Goal: Information Seeking & Learning: Find specific fact

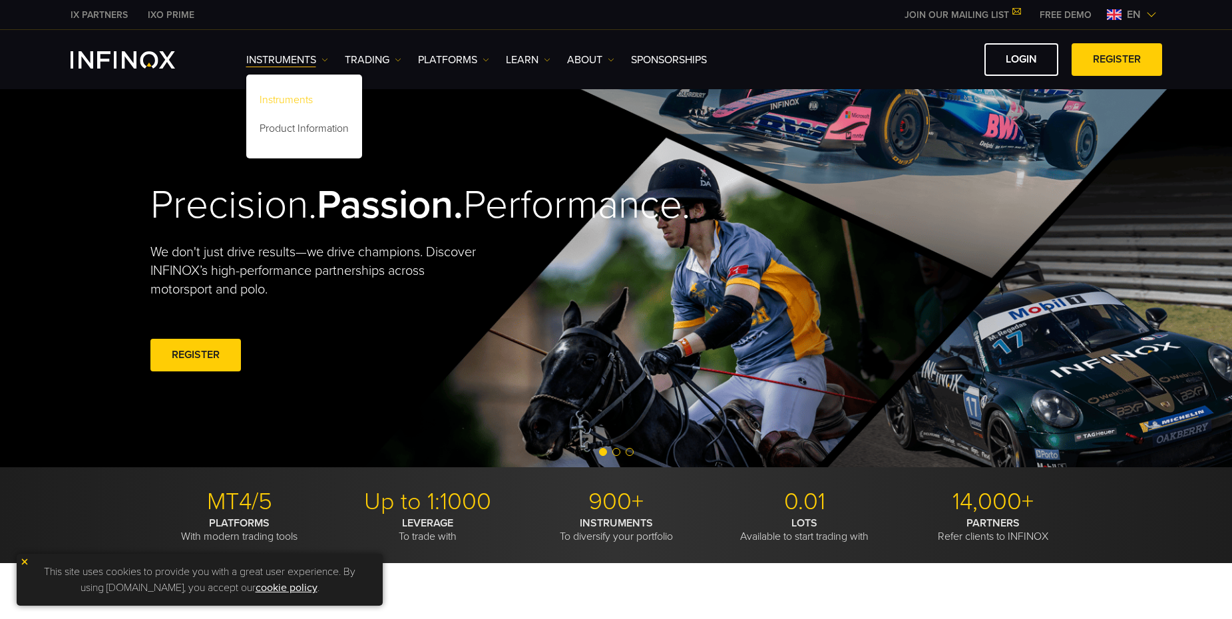
click at [288, 98] on link "Instruments" at bounding box center [304, 102] width 116 height 29
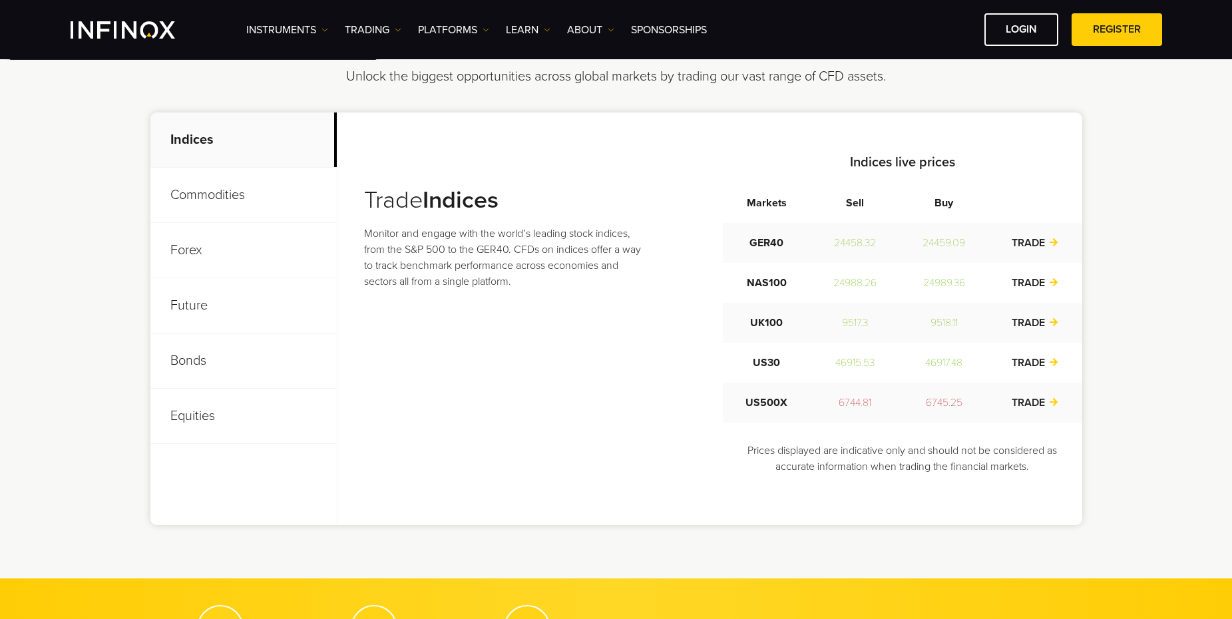
click at [193, 310] on p "Future" at bounding box center [243, 305] width 186 height 55
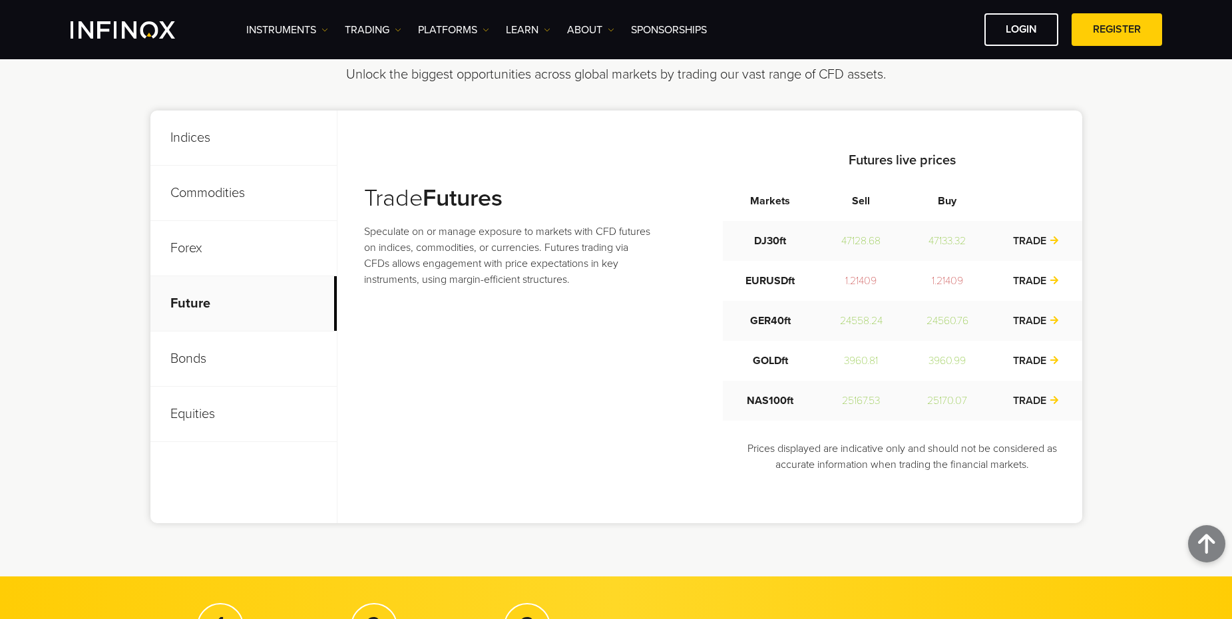
scroll to position [466, 0]
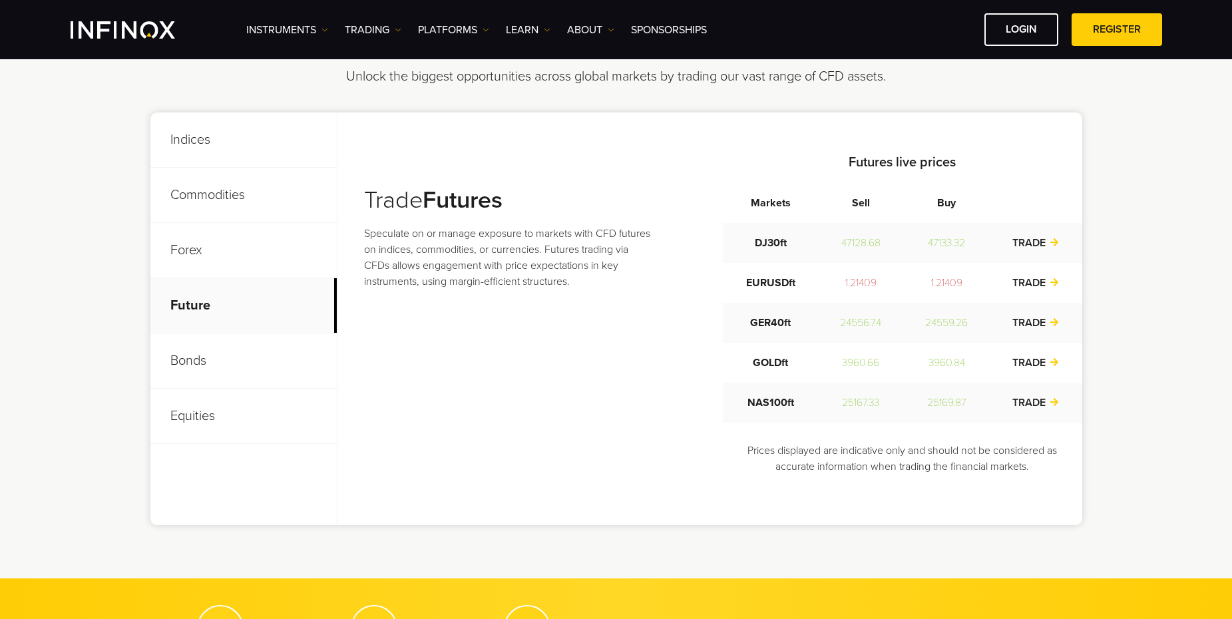
click at [201, 194] on p "Commodities" at bounding box center [243, 195] width 186 height 55
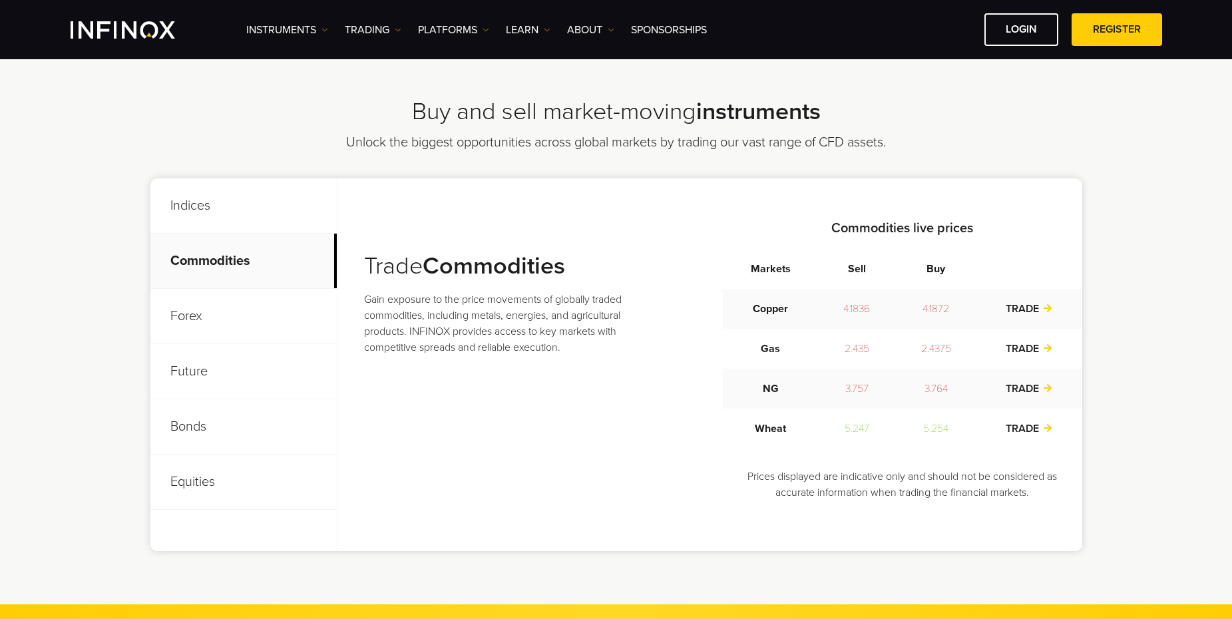
scroll to position [399, 0]
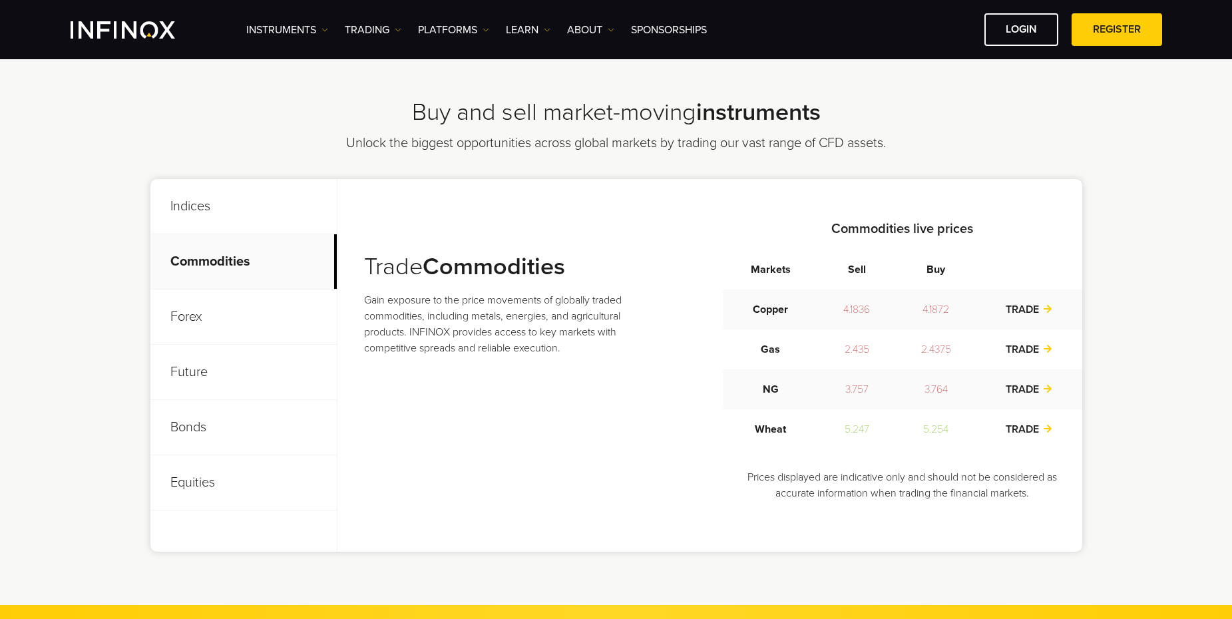
click at [196, 324] on p "Forex" at bounding box center [243, 316] width 186 height 55
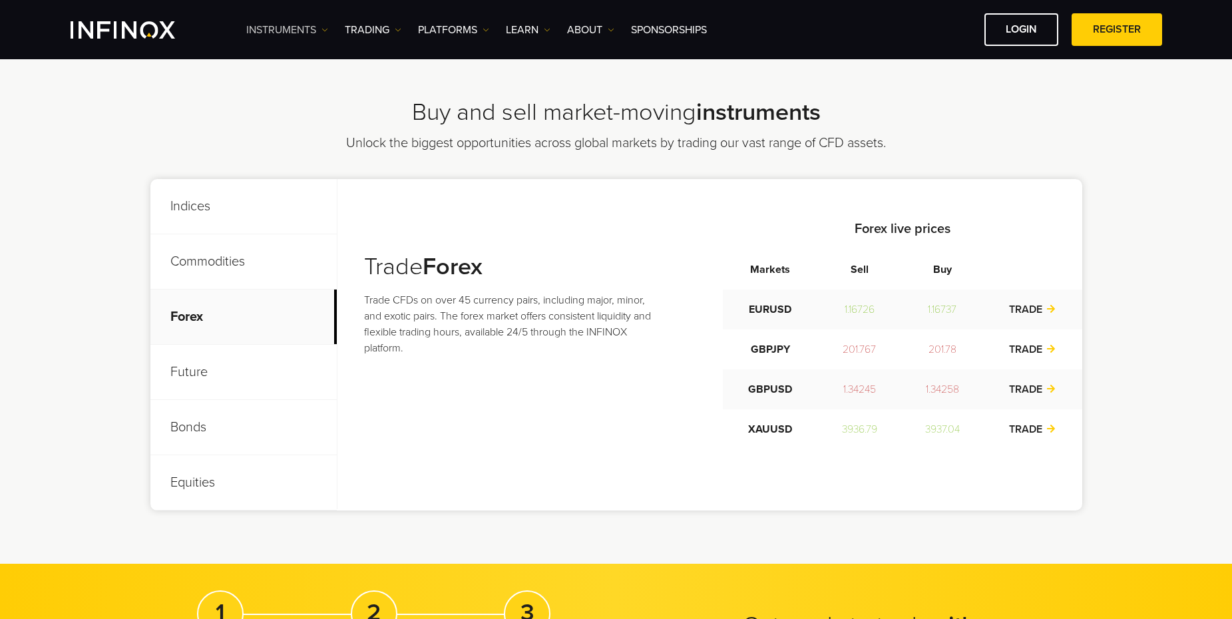
click at [322, 27] on img at bounding box center [324, 30] width 7 height 7
click at [307, 95] on link "Product Information" at bounding box center [304, 101] width 116 height 29
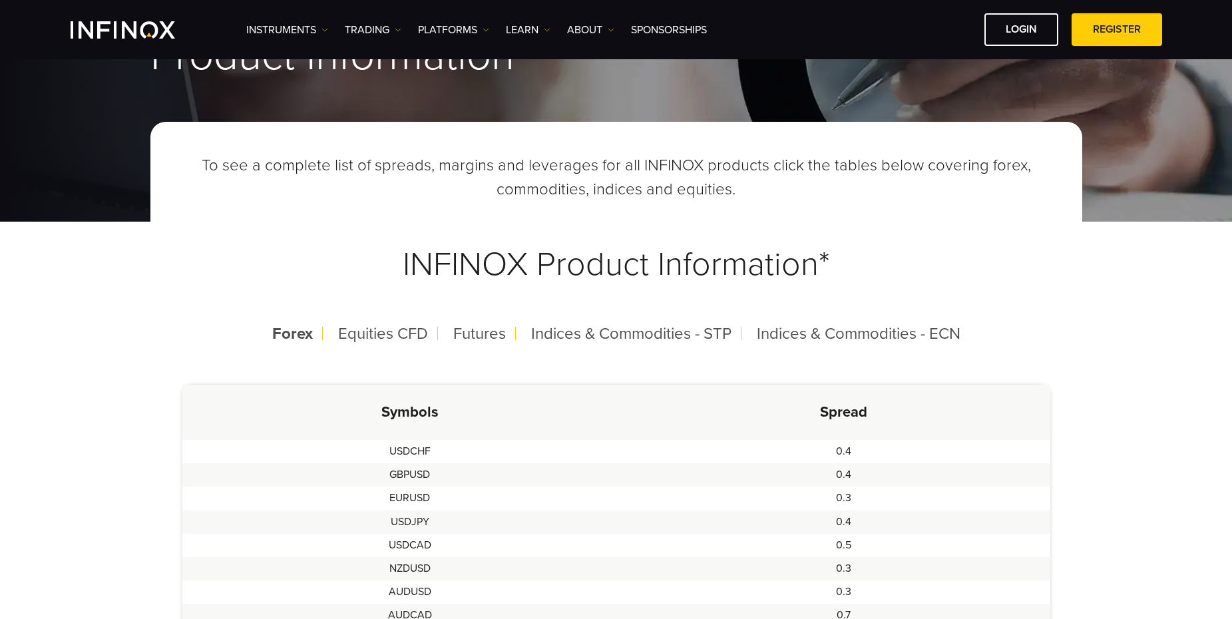
scroll to position [133, 0]
click at [464, 330] on span "Futures" at bounding box center [479, 334] width 53 height 19
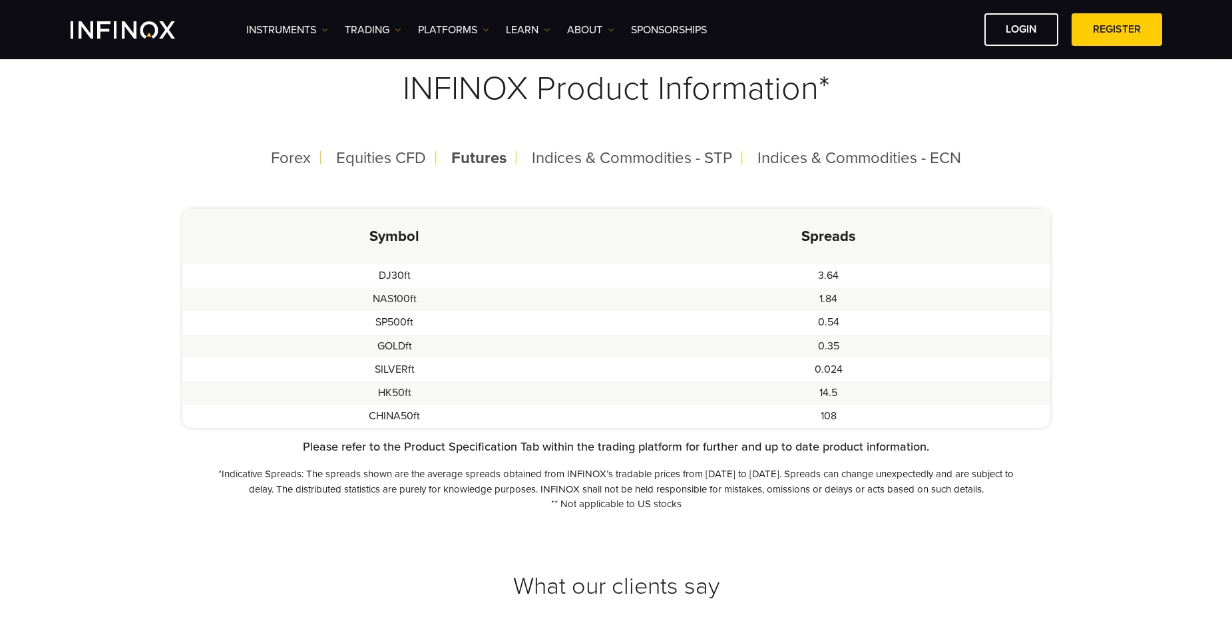
scroll to position [333, 0]
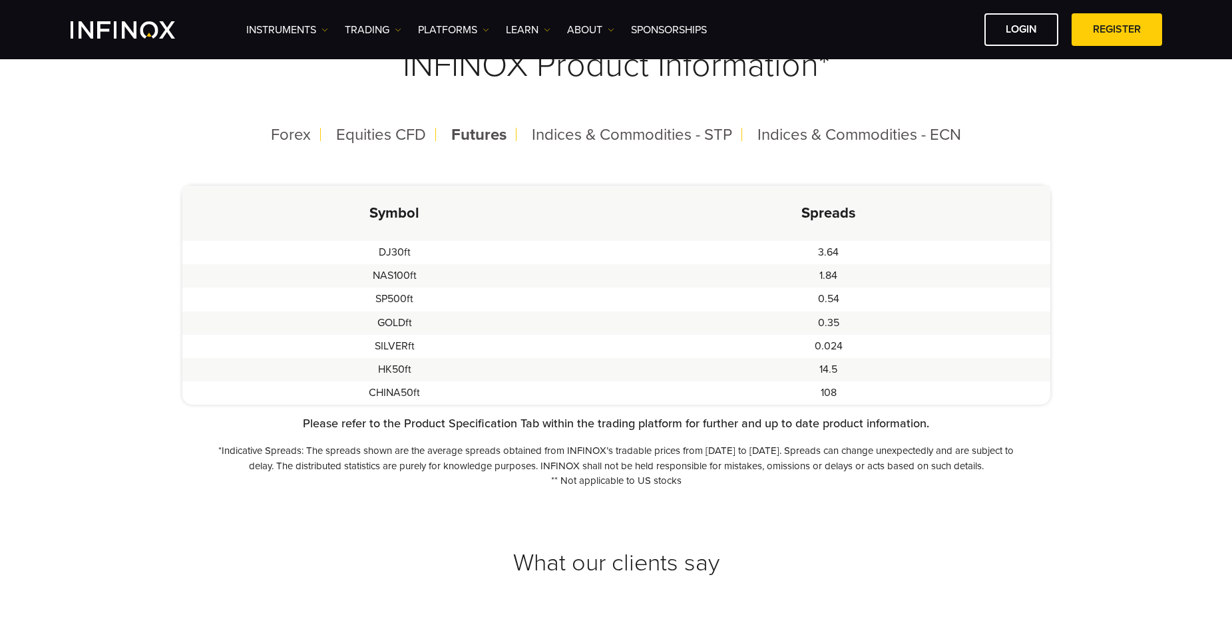
click at [399, 340] on td "SILVERft" at bounding box center [394, 346] width 425 height 23
click at [399, 344] on td "SILVERft" at bounding box center [394, 346] width 425 height 23
drag, startPoint x: 399, startPoint y: 344, endPoint x: 509, endPoint y: 339, distance: 110.6
click at [399, 344] on td "SILVERft" at bounding box center [394, 346] width 425 height 23
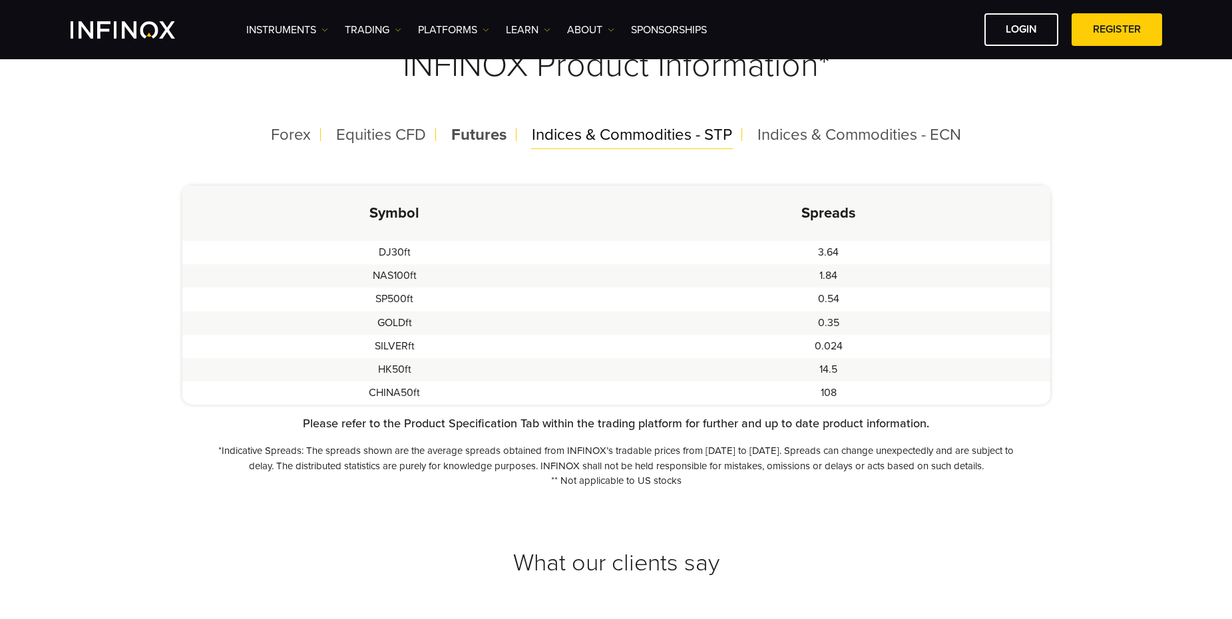
click at [577, 138] on span "Indices & Commodities - STP" at bounding box center [632, 134] width 200 height 19
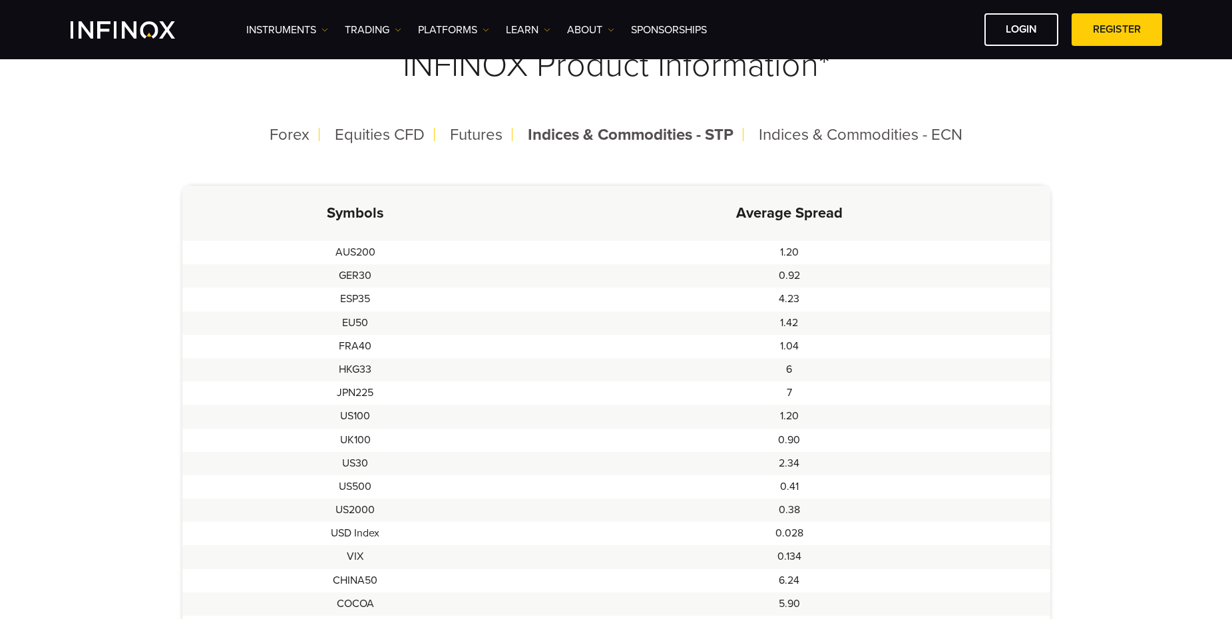
scroll to position [266, 0]
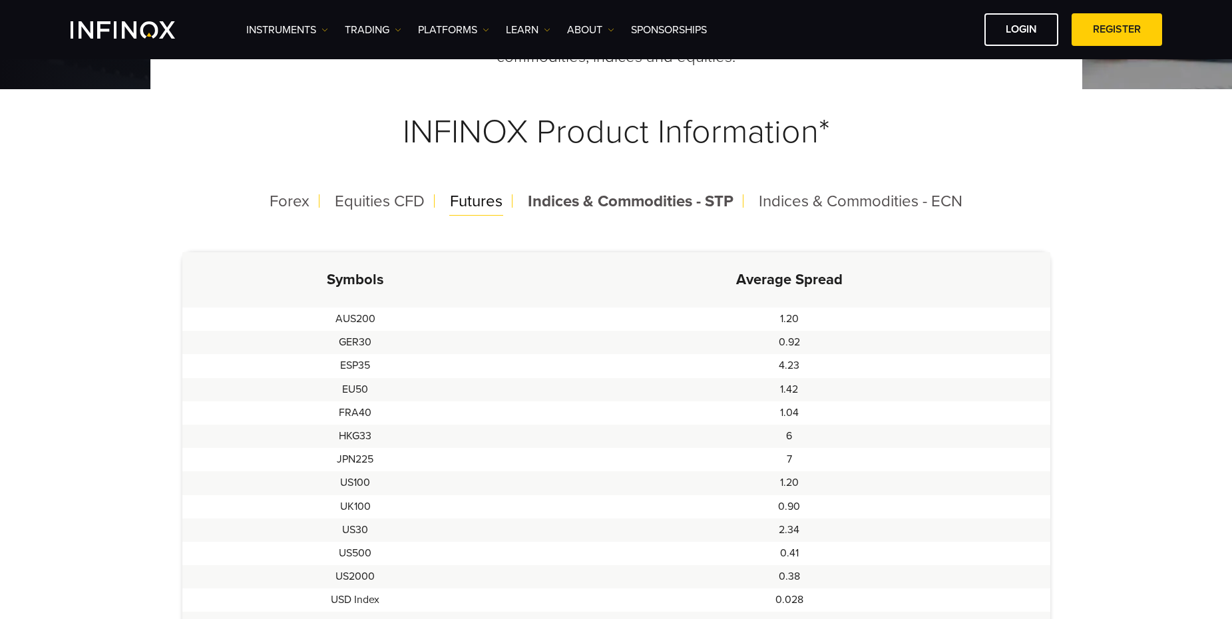
click at [500, 194] on span "Futures" at bounding box center [476, 201] width 53 height 19
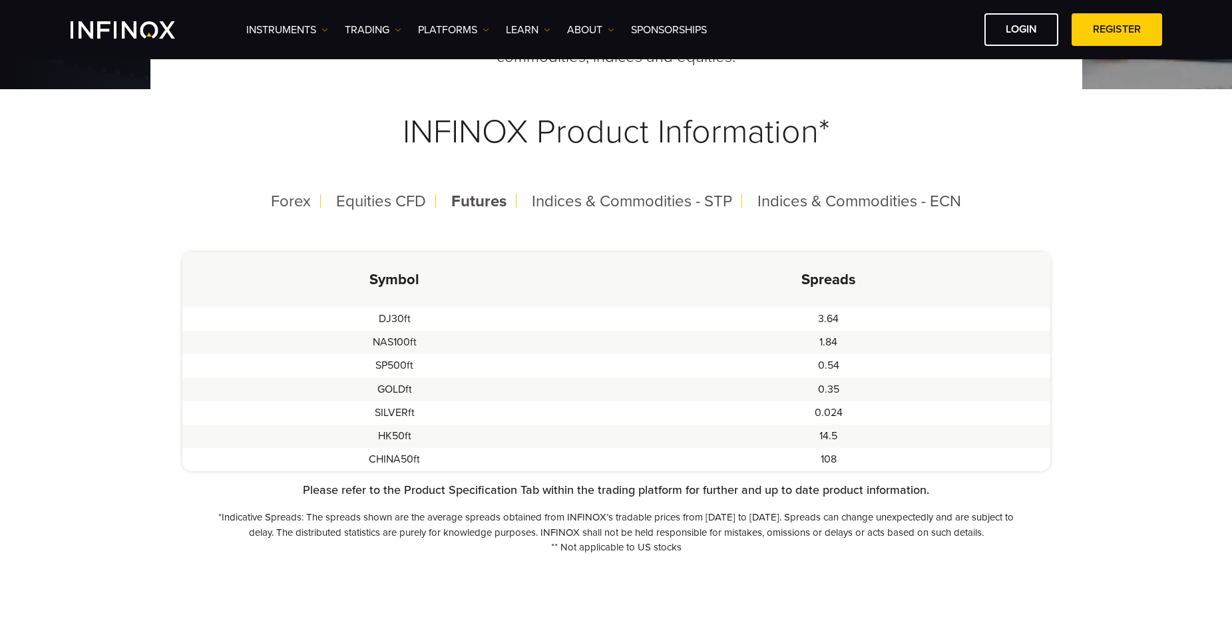
click at [407, 378] on td "GOLDft" at bounding box center [394, 389] width 425 height 23
click at [402, 391] on td "GOLDft" at bounding box center [394, 389] width 425 height 23
click at [391, 406] on td "SILVERft" at bounding box center [394, 412] width 425 height 23
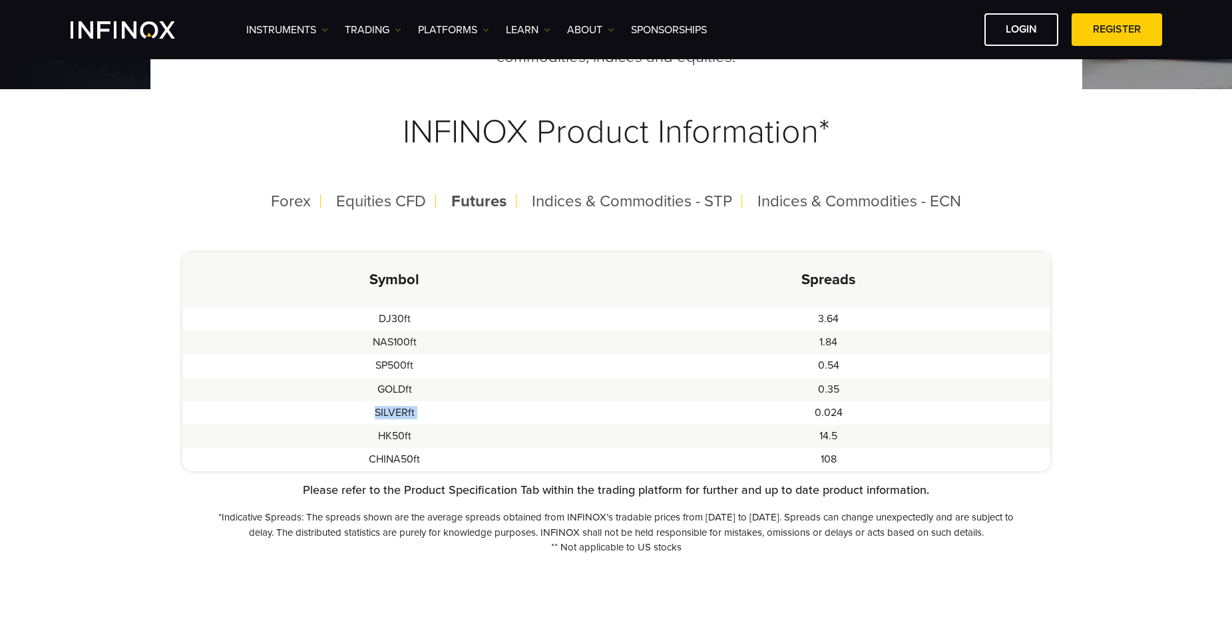
click at [391, 406] on td "SILVERft" at bounding box center [394, 412] width 425 height 23
click at [758, 395] on td "0.35" at bounding box center [828, 389] width 443 height 23
click at [564, 202] on span "Indices & Commodities - STP" at bounding box center [632, 201] width 200 height 19
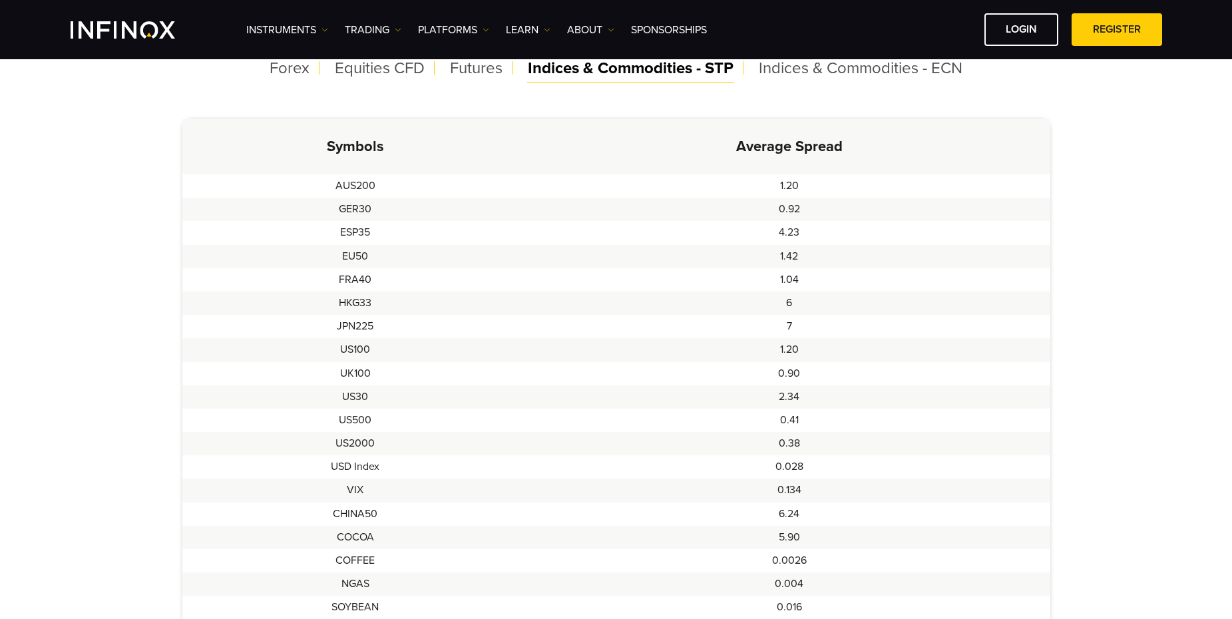
scroll to position [266, 0]
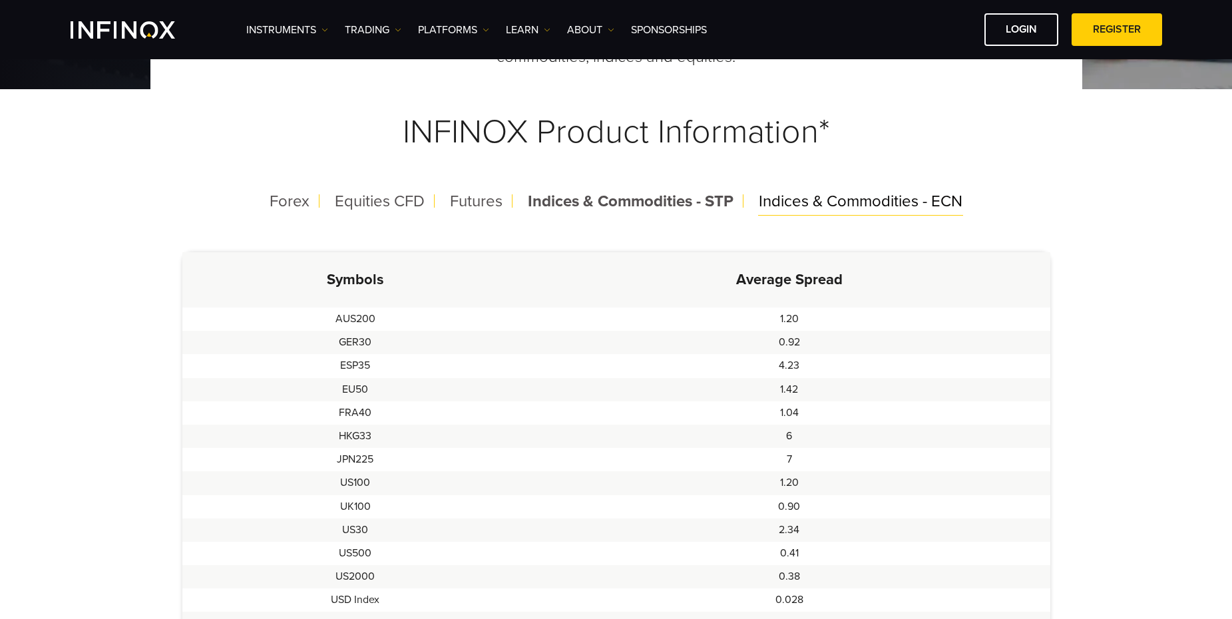
click at [822, 194] on span "Indices & Commodities - ECN" at bounding box center [861, 201] width 204 height 19
click at [1000, 264] on th "Average Spread" at bounding box center [788, 279] width 521 height 55
drag, startPoint x: 1092, startPoint y: 248, endPoint x: 1091, endPoint y: 235, distance: 12.7
click at [1092, 248] on div "To see a complete list of spreads, margins and leverages for all INFINOX produc…" at bounding box center [616, 406] width 958 height 834
